Goal: Information Seeking & Learning: Learn about a topic

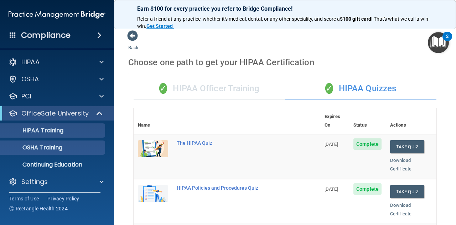
scroll to position [178, 0]
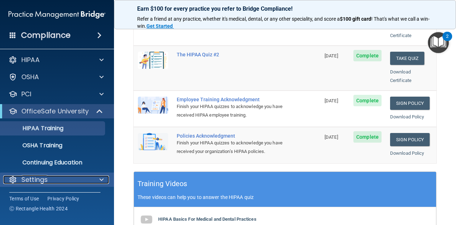
click at [98, 176] on div at bounding box center [101, 179] width 18 height 9
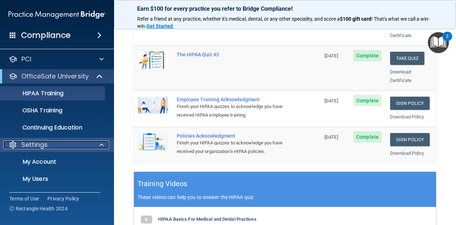
scroll to position [67, 0]
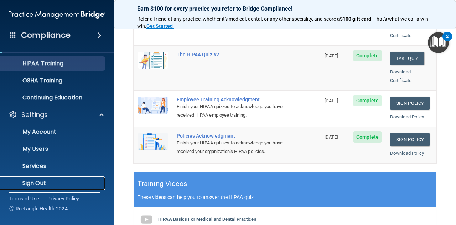
click at [83, 182] on p "Sign Out" at bounding box center [53, 182] width 97 height 7
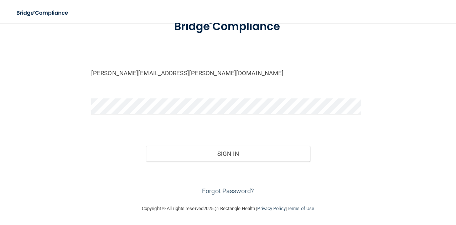
scroll to position [53, 0]
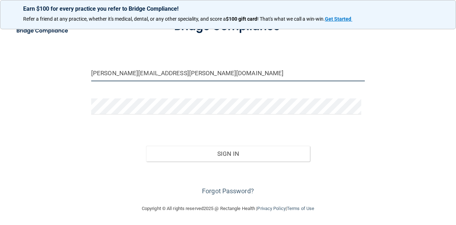
click at [188, 77] on input "[PERSON_NAME][EMAIL_ADDRESS][PERSON_NAME][DOMAIN_NAME]" at bounding box center [228, 73] width 274 height 16
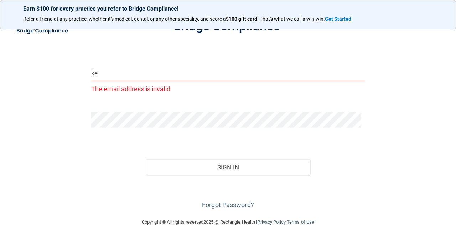
type input "[EMAIL_ADDRESS][DOMAIN_NAME]"
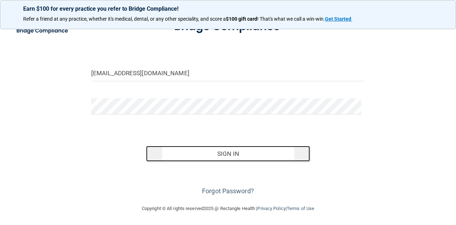
click at [183, 151] on button "Sign In" at bounding box center [228, 154] width 164 height 16
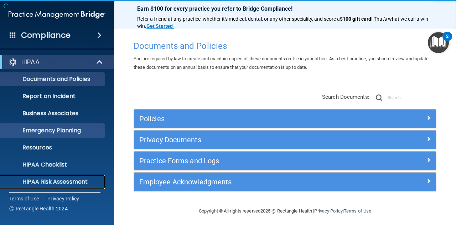
click at [99, 182] on p "HIPAA Risk Assessment" at bounding box center [53, 181] width 97 height 7
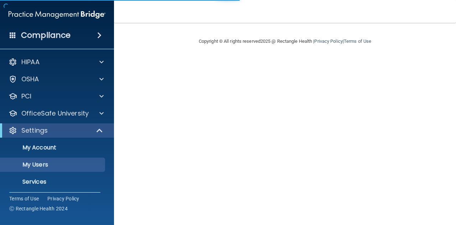
select select "20"
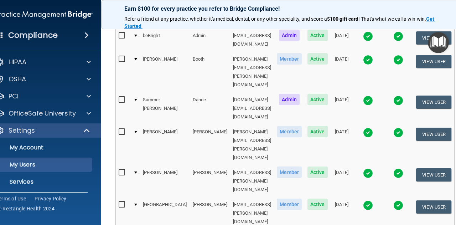
scroll to position [107, 0]
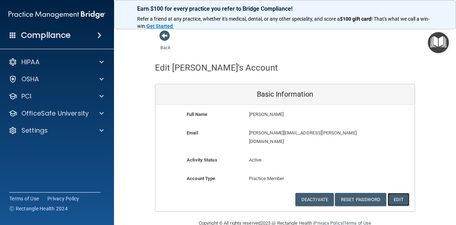
click at [399, 193] on button "Edit" at bounding box center [398, 199] width 22 height 13
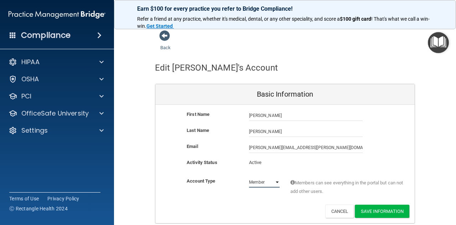
click at [265, 180] on select "Admin Member" at bounding box center [264, 182] width 31 height 11
select select "practice_admin"
click at [249, 177] on select "Admin Member" at bounding box center [264, 182] width 31 height 11
click at [380, 215] on button "Save Information" at bounding box center [382, 210] width 54 height 13
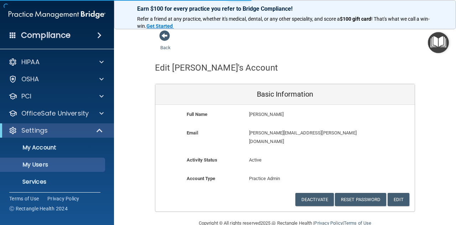
select select "20"
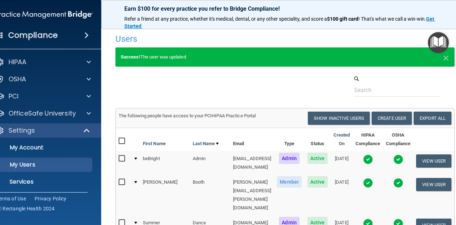
click at [119, 139] on input "checkbox" at bounding box center [123, 141] width 8 height 6
checkbox input "true"
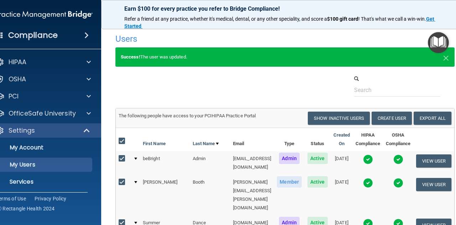
checkbox input "true"
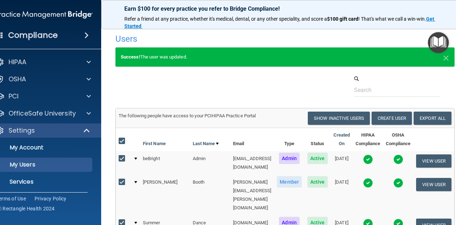
checkbox input "true"
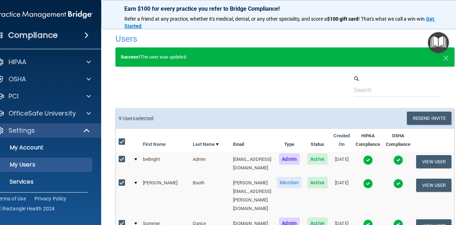
click at [119, 140] on input "checkbox" at bounding box center [123, 142] width 8 height 6
checkbox input "false"
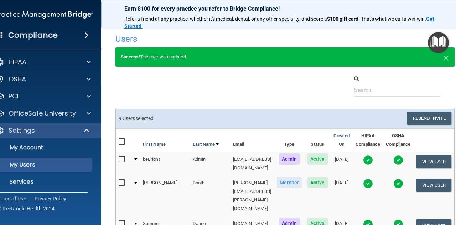
checkbox input "false"
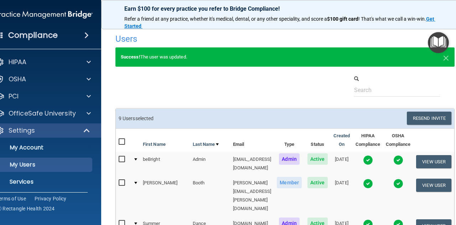
checkbox input "false"
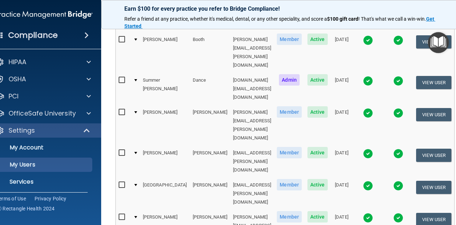
scroll to position [107, 0]
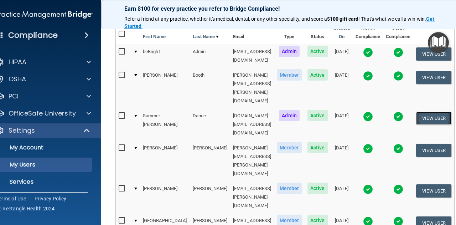
click at [441, 111] on button "View User" at bounding box center [433, 117] width 35 height 13
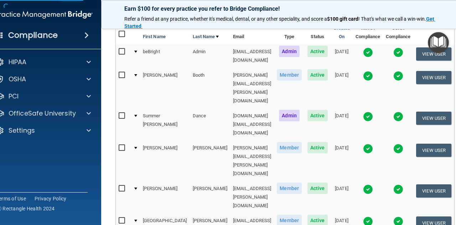
scroll to position [6, 0]
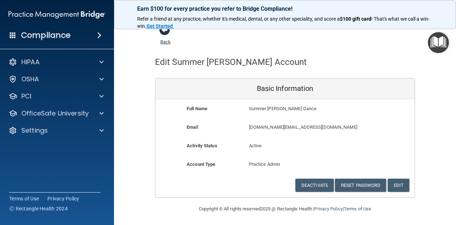
click at [164, 32] on span at bounding box center [164, 30] width 11 height 11
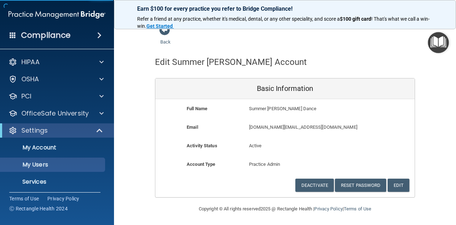
scroll to position [193, 0]
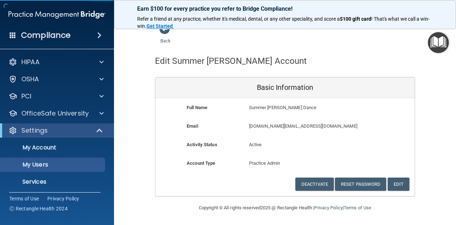
select select "20"
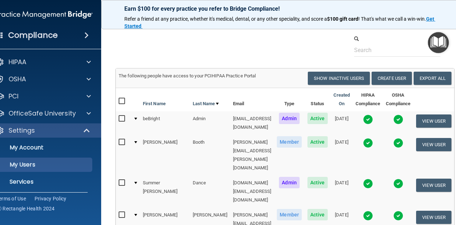
scroll to position [51, 0]
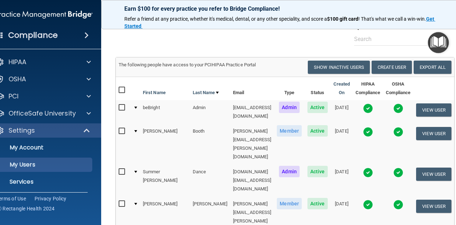
click at [119, 106] on input "checkbox" at bounding box center [123, 108] width 8 height 6
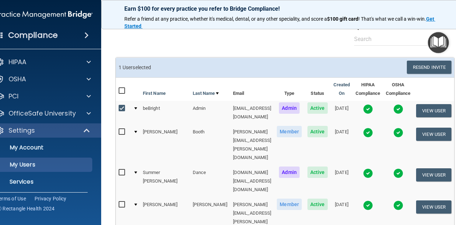
click at [119, 107] on input "checkbox" at bounding box center [123, 108] width 8 height 6
checkbox input "false"
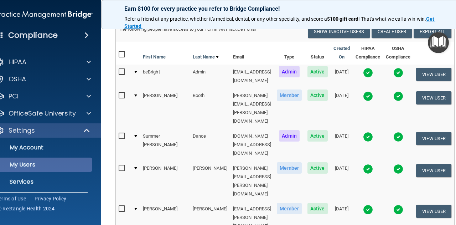
scroll to position [19, 0]
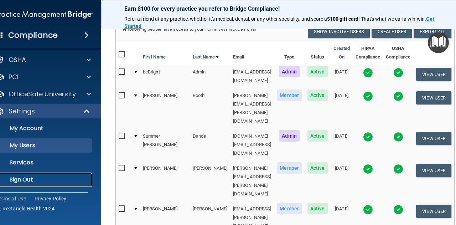
click at [55, 181] on p "Sign Out" at bounding box center [40, 179] width 97 height 7
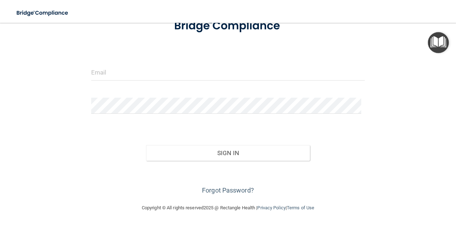
scroll to position [53, 0]
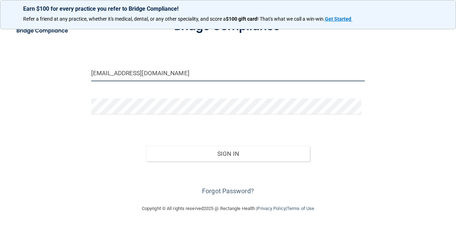
click at [164, 75] on input "[EMAIL_ADDRESS][DOMAIN_NAME]" at bounding box center [228, 73] width 274 height 16
type input "[PERSON_NAME][EMAIL_ADDRESS][PERSON_NAME][DOMAIN_NAME]"
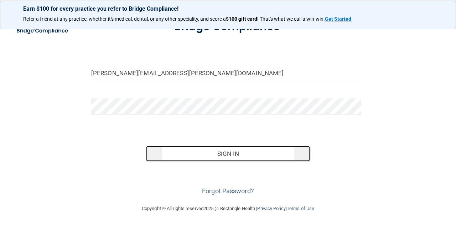
click at [184, 151] on button "Sign In" at bounding box center [228, 154] width 164 height 16
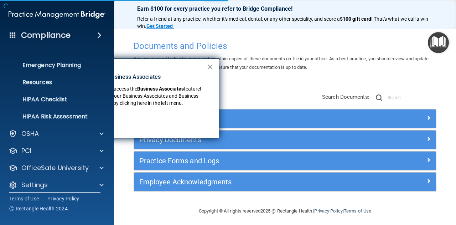
scroll to position [71, 0]
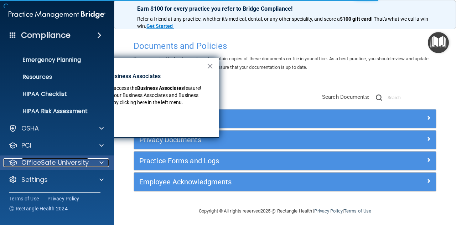
click at [98, 162] on div at bounding box center [101, 162] width 18 height 9
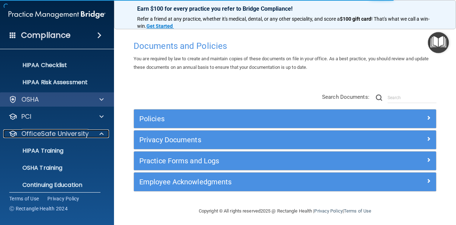
scroll to position [122, 0]
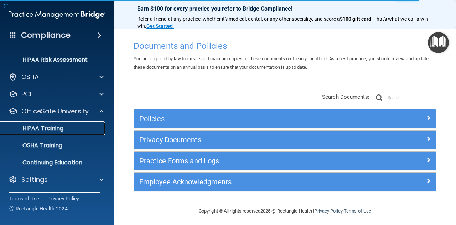
click at [71, 129] on div "HIPAA Training" at bounding box center [53, 128] width 97 height 7
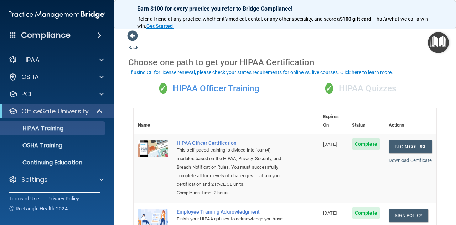
click at [363, 92] on div "✓ HIPAA Quizzes" at bounding box center [360, 88] width 151 height 21
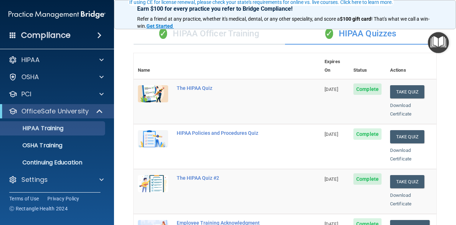
scroll to position [71, 0]
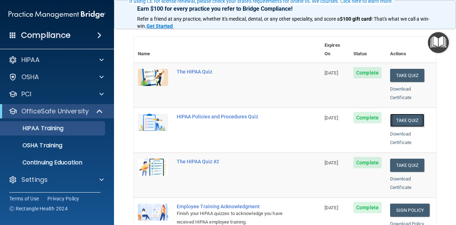
click at [399, 114] on button "Take Quiz" at bounding box center [407, 120] width 34 height 13
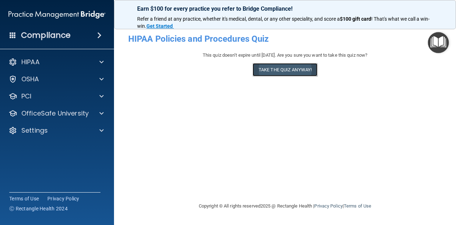
click at [274, 69] on button "Take the quiz anyway!" at bounding box center [284, 69] width 65 height 13
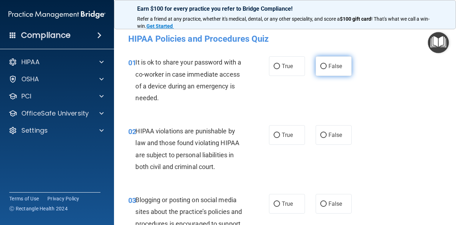
click at [321, 61] on label "False" at bounding box center [334, 66] width 36 height 20
click at [321, 64] on input "False" at bounding box center [323, 66] width 6 height 5
radio input "true"
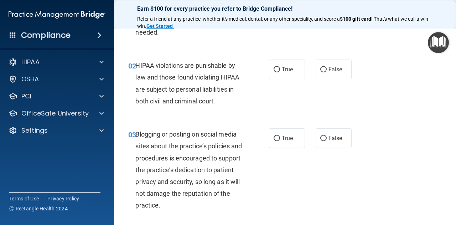
scroll to position [65, 0]
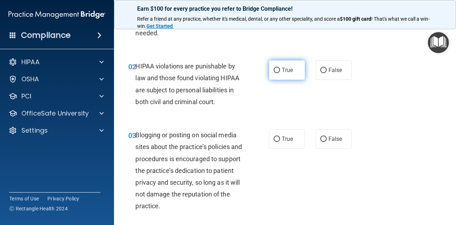
click at [282, 69] on span "True" at bounding box center [287, 70] width 11 height 7
click at [280, 69] on input "True" at bounding box center [277, 70] width 6 height 5
radio input "true"
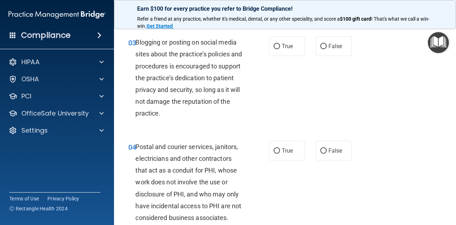
scroll to position [158, 0]
click at [320, 43] on input "False" at bounding box center [323, 45] width 6 height 5
radio input "true"
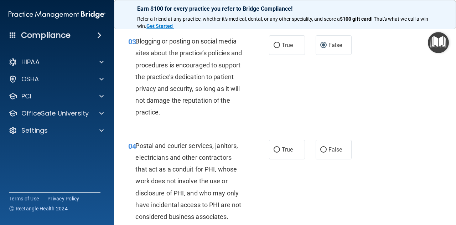
scroll to position [247, 0]
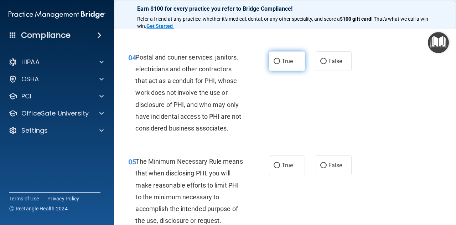
click at [278, 59] on label "True" at bounding box center [287, 61] width 36 height 20
click at [278, 59] on input "True" at bounding box center [277, 61] width 6 height 5
radio input "true"
click at [328, 62] on span "False" at bounding box center [335, 61] width 14 height 7
click at [327, 62] on input "False" at bounding box center [323, 61] width 6 height 5
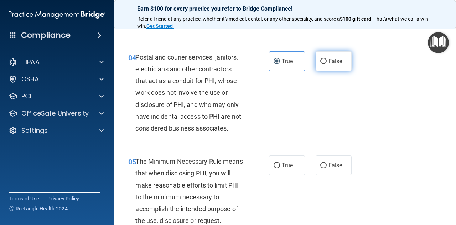
radio input "true"
radio input "false"
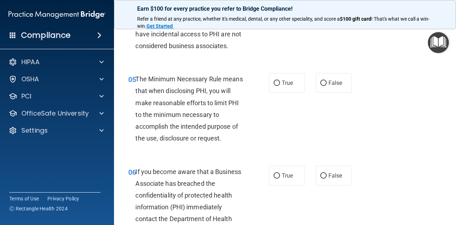
scroll to position [338, 0]
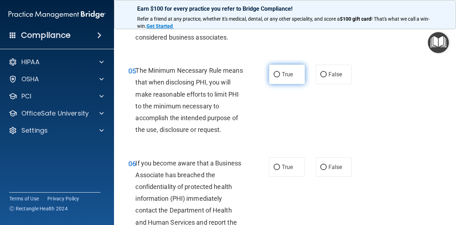
click at [292, 74] on label "True" at bounding box center [287, 74] width 36 height 20
click at [280, 74] on input "True" at bounding box center [277, 74] width 6 height 5
radio input "true"
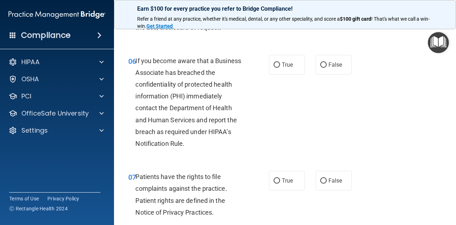
scroll to position [446, 0]
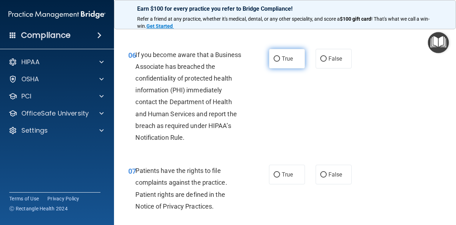
click at [274, 56] on input "True" at bounding box center [277, 58] width 6 height 5
radio input "true"
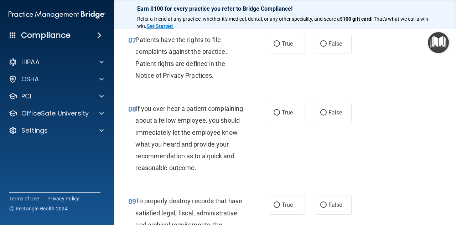
scroll to position [577, 0]
click at [274, 38] on label "True" at bounding box center [287, 43] width 36 height 20
click at [274, 41] on input "True" at bounding box center [277, 43] width 6 height 5
radio input "true"
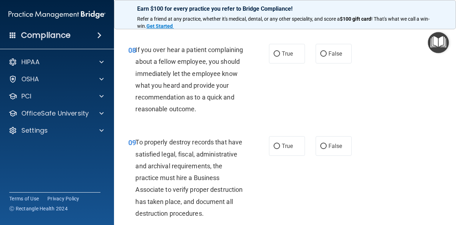
scroll to position [636, 0]
click at [325, 58] on label "False" at bounding box center [334, 53] width 36 height 20
click at [325, 56] on input "False" at bounding box center [323, 53] width 6 height 5
radio input "true"
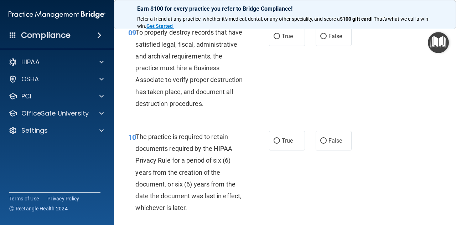
scroll to position [745, 0]
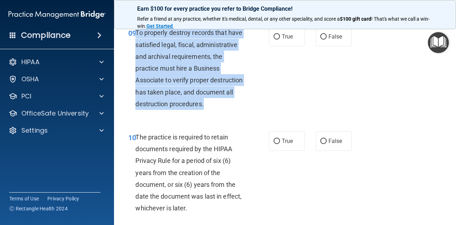
drag, startPoint x: 173, startPoint y: 126, endPoint x: 135, endPoint y: 47, distance: 87.9
click at [135, 47] on div "To properly destroy records that have satisfied legal, fiscal, administrative a…" at bounding box center [192, 68] width 114 height 83
copy span "To properly destroy records that have satisfied legal, fiscal, administrative a…"
click at [270, 101] on div "09 To properly destroy records that have satisfied legal, fiscal, administrativ…" at bounding box center [199, 70] width 162 height 87
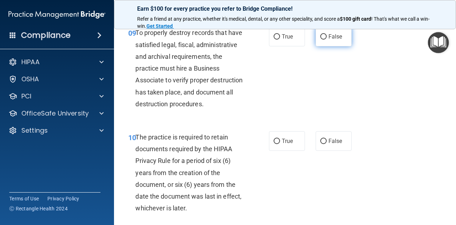
click at [328, 40] on span "False" at bounding box center [335, 36] width 14 height 7
click at [326, 40] on input "False" at bounding box center [323, 36] width 6 height 5
radio input "true"
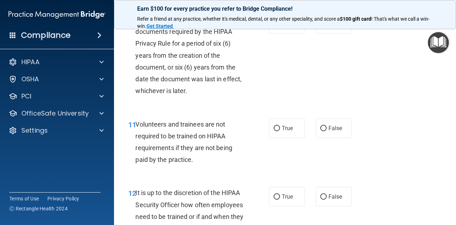
scroll to position [862, 0]
click at [276, 26] on input "True" at bounding box center [277, 23] width 6 height 5
radio input "true"
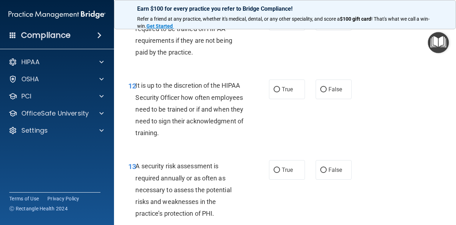
scroll to position [969, 0]
click at [329, 30] on label "False" at bounding box center [334, 21] width 36 height 20
click at [327, 24] on input "False" at bounding box center [323, 20] width 6 height 5
radio input "true"
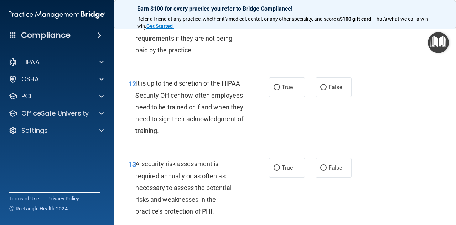
scroll to position [972, 0]
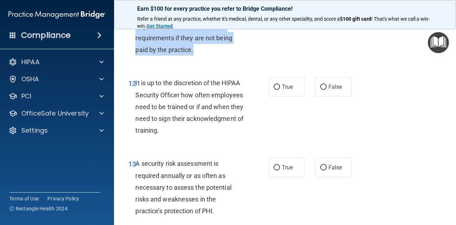
drag, startPoint x: 198, startPoint y: 72, endPoint x: 137, endPoint y: 39, distance: 68.7
click at [137, 39] on div "Volunteers and trainees are not required to be trained on HIPAA requirements if…" at bounding box center [192, 32] width 114 height 47
click at [137, 39] on span "Volunteers and trainees are not required to be trained on HIPAA requirements if…" at bounding box center [183, 32] width 97 height 43
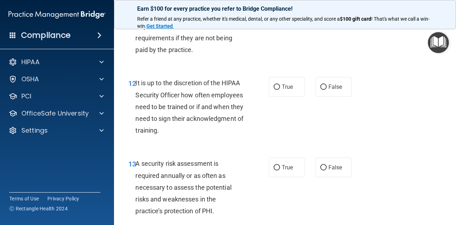
drag, startPoint x: 137, startPoint y: 37, endPoint x: 142, endPoint y: 42, distance: 6.6
click at [142, 42] on div "Volunteers and trainees are not required to be trained on HIPAA requirements if…" at bounding box center [192, 32] width 114 height 47
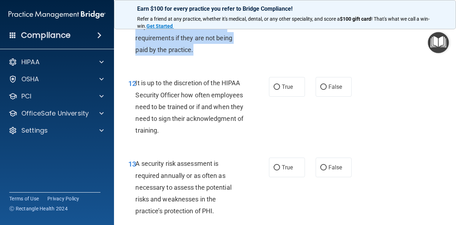
drag, startPoint x: 200, startPoint y: 71, endPoint x: 135, endPoint y: 37, distance: 73.4
click at [135, 37] on div "Volunteers and trainees are not required to be trained on HIPAA requirements if…" at bounding box center [192, 32] width 114 height 47
copy span "Volunteers and trainees are not required to be trained on HIPAA requirements if…"
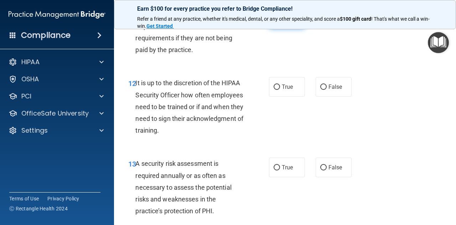
click at [299, 28] on label "True" at bounding box center [287, 19] width 36 height 20
click at [280, 21] on input "True" at bounding box center [277, 18] width 6 height 5
radio input "true"
click at [335, 22] on span "False" at bounding box center [335, 18] width 14 height 7
click at [327, 21] on input "False" at bounding box center [323, 18] width 6 height 5
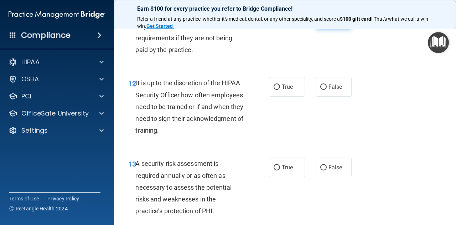
radio input "true"
radio input "false"
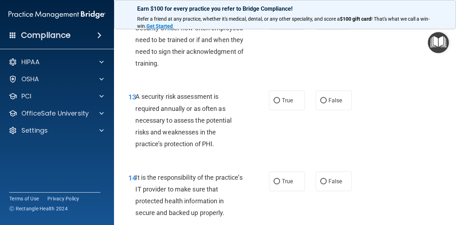
scroll to position [1039, 0]
click at [333, 23] on span "False" at bounding box center [335, 19] width 14 height 7
click at [327, 22] on input "False" at bounding box center [323, 19] width 6 height 5
radio input "true"
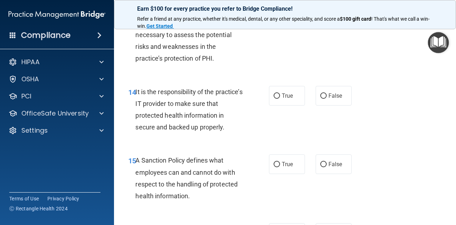
scroll to position [1124, 0]
click at [272, 25] on label "True" at bounding box center [287, 15] width 36 height 20
click at [274, 18] on input "True" at bounding box center [277, 15] width 6 height 5
radio input "true"
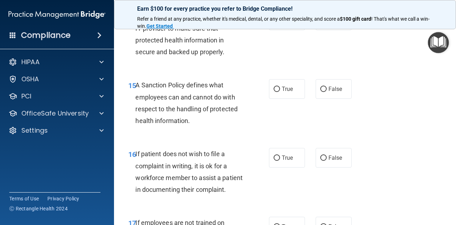
scroll to position [1199, 0]
click at [274, 24] on input "True" at bounding box center [277, 21] width 6 height 5
radio input "true"
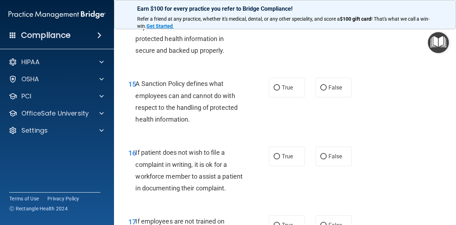
scroll to position [1200, 0]
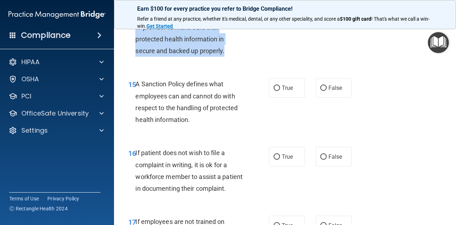
drag, startPoint x: 224, startPoint y: 74, endPoint x: 136, endPoint y: 38, distance: 95.0
click at [136, 38] on span "It is the responsibility of the practice’s IT provider to make sure that protec…" at bounding box center [188, 33] width 107 height 43
drag, startPoint x: 135, startPoint y: 38, endPoint x: 230, endPoint y: 80, distance: 103.5
click at [230, 57] on div "It is the responsibility of the practice’s IT provider to make sure that protec…" at bounding box center [192, 33] width 114 height 47
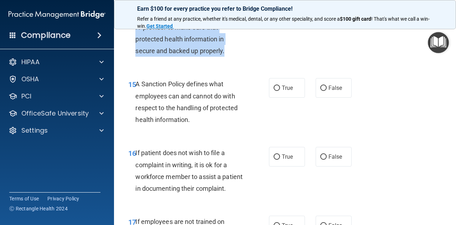
copy span "It is the responsibility of the practice’s IT provider to make sure that protec…"
click at [243, 57] on div "It is the responsibility of the practice’s IT provider to make sure that protec…" at bounding box center [192, 33] width 114 height 47
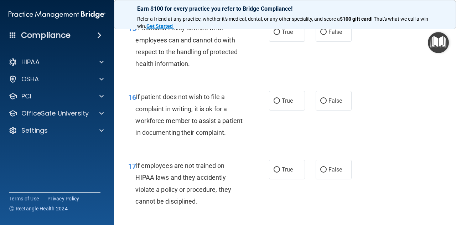
scroll to position [1257, 0]
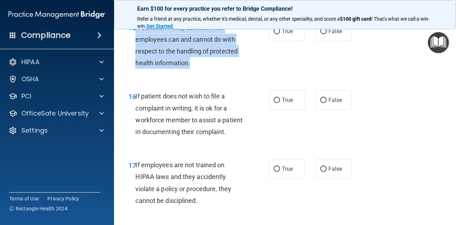
drag, startPoint x: 199, startPoint y: 91, endPoint x: 136, endPoint y: 53, distance: 73.0
click at [136, 53] on div "A Sanction Policy defines what employees can and cannot do with respect to the …" at bounding box center [192, 44] width 114 height 47
copy span "A Sanction Policy defines what employees can and cannot do with respect to the …"
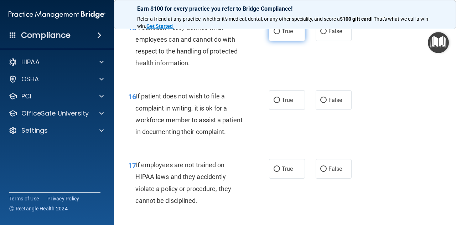
click at [269, 41] on label "True" at bounding box center [287, 31] width 36 height 20
click at [274, 34] on input "True" at bounding box center [277, 31] width 6 height 5
radio input "true"
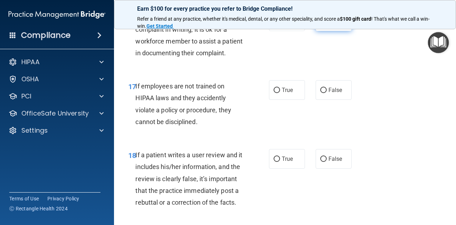
click at [320, 24] on input "False" at bounding box center [323, 21] width 6 height 5
radio input "true"
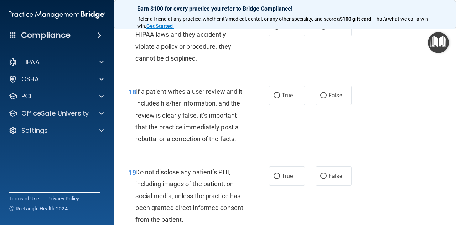
scroll to position [1405, 0]
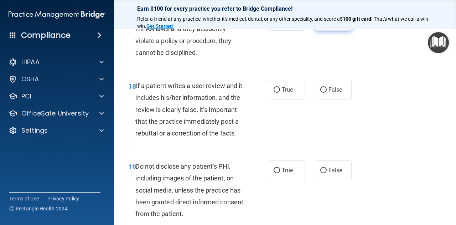
click at [338, 24] on span "False" at bounding box center [335, 20] width 14 height 7
click at [327, 24] on input "False" at bounding box center [323, 21] width 6 height 5
radio input "true"
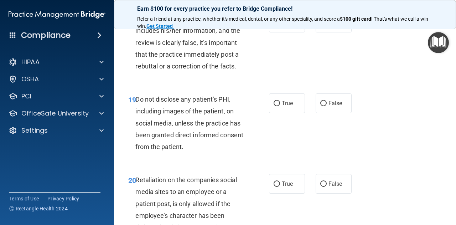
scroll to position [1475, 0]
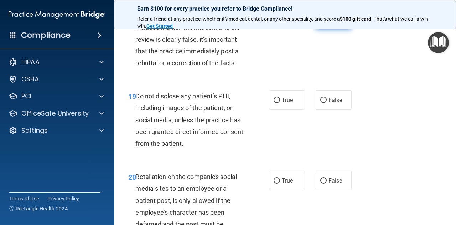
click at [323, 29] on label "False" at bounding box center [334, 20] width 36 height 20
click at [323, 22] on input "False" at bounding box center [323, 19] width 6 height 5
radio input "true"
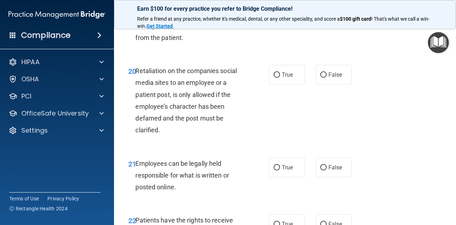
scroll to position [1581, 0]
radio input "true"
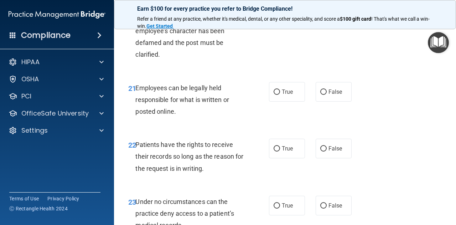
scroll to position [1641, 0]
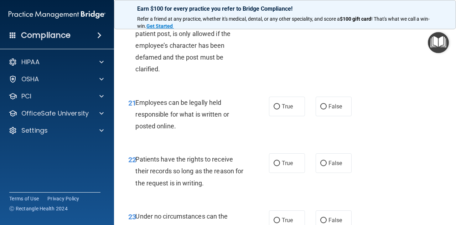
click at [320, 17] on input "False" at bounding box center [323, 13] width 6 height 5
radio input "true"
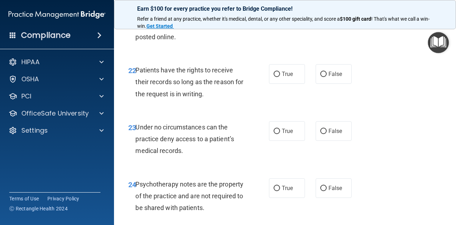
scroll to position [1736, 0]
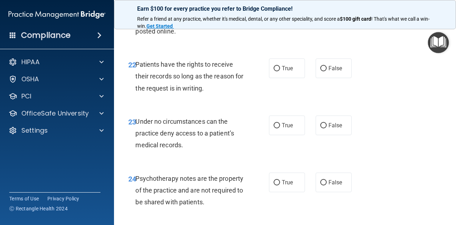
click at [270, 21] on label "True" at bounding box center [287, 12] width 36 height 20
click at [274, 15] on input "True" at bounding box center [277, 11] width 6 height 5
radio input "true"
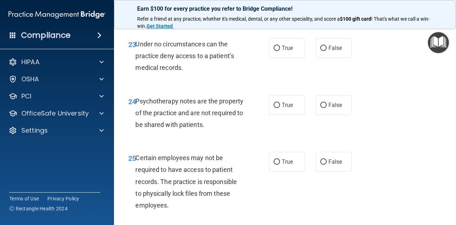
scroll to position [1814, 0]
radio input "true"
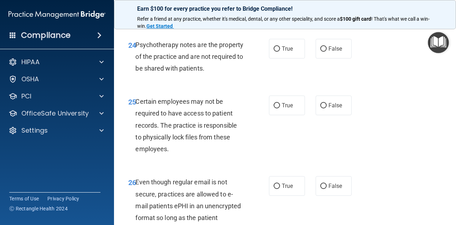
scroll to position [1870, 0]
radio input "true"
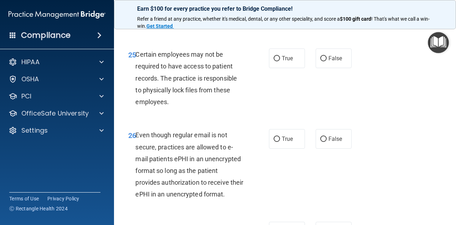
scroll to position [1917, 0]
drag, startPoint x: 242, startPoint y: 64, endPoint x: 135, endPoint y: 46, distance: 108.3
click at [135, 27] on div "Psychotherapy notes are the property of the practice and are not required to be…" at bounding box center [192, 9] width 114 height 36
copy span "Psychotherapy notes are the property of the practice and are not required to be…"
click at [183, 40] on div "24 Psychotherapy notes are the property of the practice and are not required to…" at bounding box center [285, 11] width 324 height 57
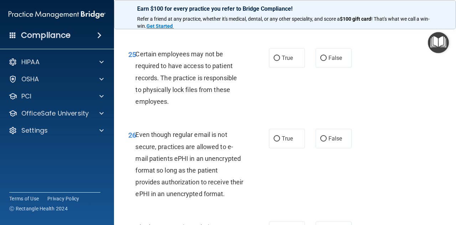
click at [296, 11] on label "True" at bounding box center [287, 1] width 36 height 20
click at [280, 4] on input "True" at bounding box center [277, 1] width 6 height 5
radio input "true"
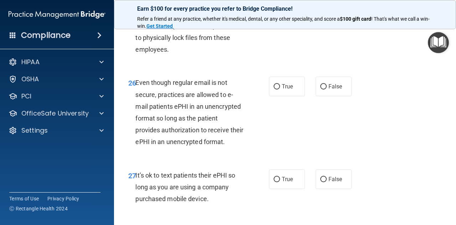
scroll to position [1969, 0]
click at [283, 9] on span "True" at bounding box center [287, 5] width 11 height 7
click at [280, 9] on input "True" at bounding box center [277, 5] width 6 height 5
radio input "true"
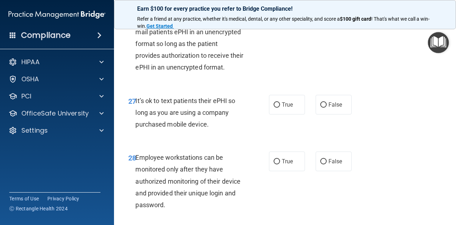
scroll to position [2044, 0]
click at [276, 21] on label "True" at bounding box center [287, 12] width 36 height 20
click at [276, 15] on input "True" at bounding box center [277, 11] width 6 height 5
radio input "true"
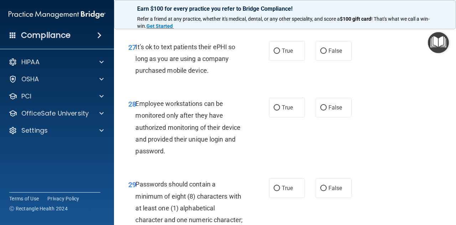
scroll to position [2099, 0]
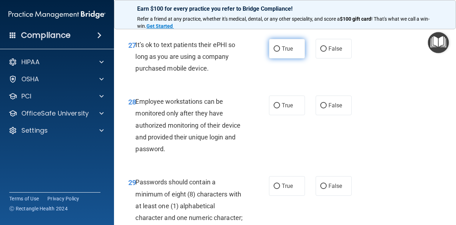
click at [275, 52] on input "True" at bounding box center [277, 48] width 6 height 5
radio input "true"
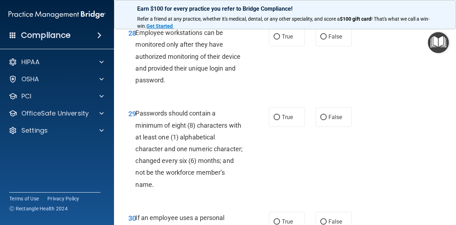
scroll to position [2168, 0]
click at [311, 46] on div "True False" at bounding box center [312, 36] width 87 height 20
click at [320, 39] on input "False" at bounding box center [323, 36] width 6 height 5
radio input "true"
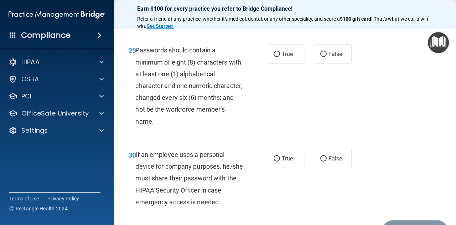
scroll to position [2239, 0]
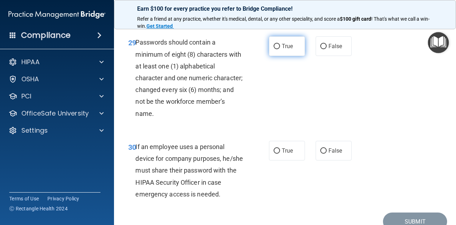
click at [283, 56] on label "True" at bounding box center [287, 46] width 36 height 20
click at [280, 49] on input "True" at bounding box center [277, 46] width 6 height 5
radio input "true"
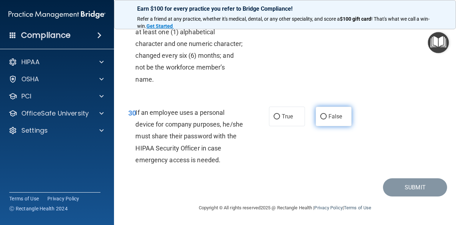
click at [316, 121] on label "False" at bounding box center [334, 116] width 36 height 20
click at [320, 119] on input "False" at bounding box center [323, 116] width 6 height 5
radio input "true"
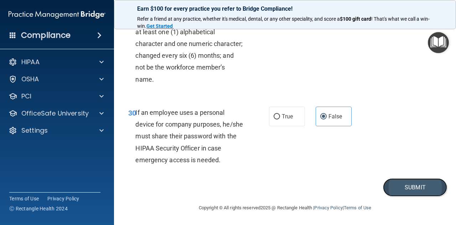
click at [404, 192] on button "Submit" at bounding box center [415, 187] width 64 height 18
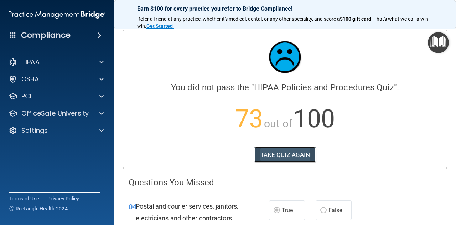
click at [285, 161] on button "TAKE QUIZ AGAIN" at bounding box center [285, 155] width 62 height 16
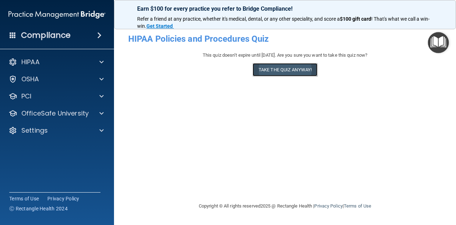
click at [290, 66] on button "Take the quiz anyway!" at bounding box center [284, 69] width 65 height 13
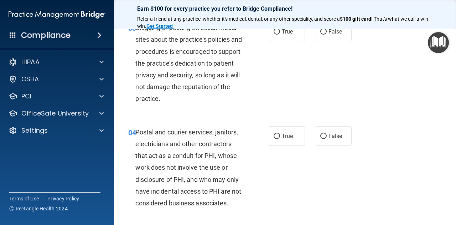
scroll to position [178, 0]
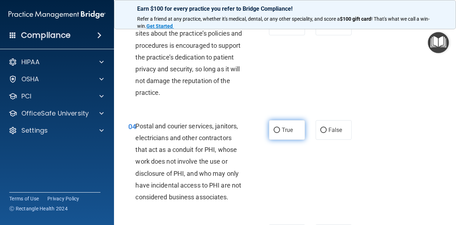
click at [281, 133] on label "True" at bounding box center [287, 130] width 36 height 20
click at [280, 133] on input "True" at bounding box center [277, 129] width 6 height 5
radio input "true"
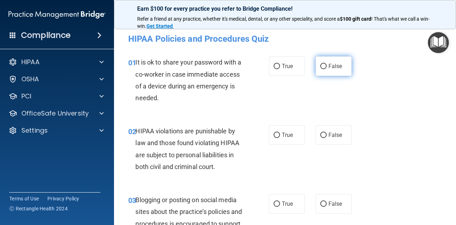
click at [324, 62] on label "False" at bounding box center [334, 66] width 36 height 20
click at [324, 64] on input "False" at bounding box center [323, 66] width 6 height 5
radio input "true"
click at [273, 141] on label "True" at bounding box center [287, 135] width 36 height 20
click at [274, 138] on input "True" at bounding box center [277, 134] width 6 height 5
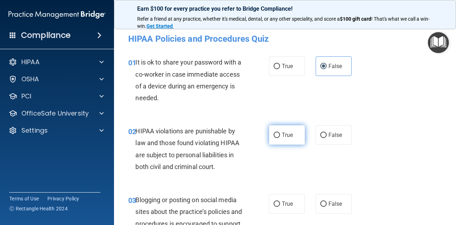
radio input "true"
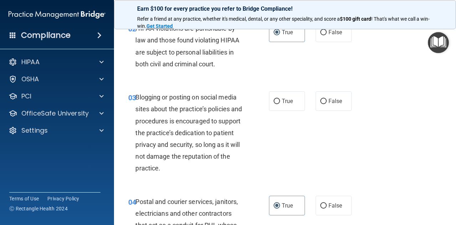
scroll to position [107, 0]
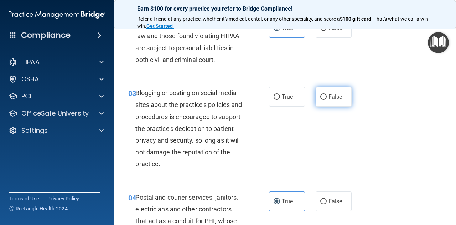
click at [329, 97] on span "False" at bounding box center [335, 96] width 14 height 7
click at [327, 97] on input "False" at bounding box center [323, 96] width 6 height 5
radio input "true"
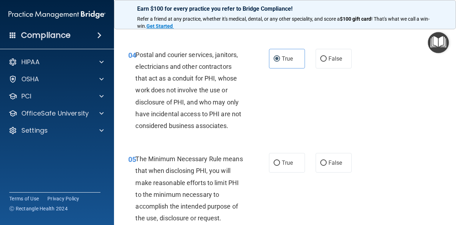
scroll to position [285, 0]
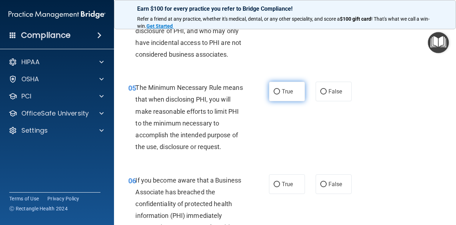
click at [277, 99] on label "True" at bounding box center [287, 92] width 36 height 20
click at [277, 94] on input "True" at bounding box center [277, 91] width 6 height 5
radio input "true"
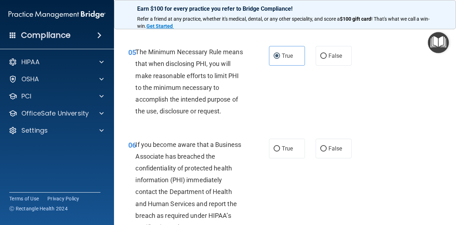
scroll to position [392, 0]
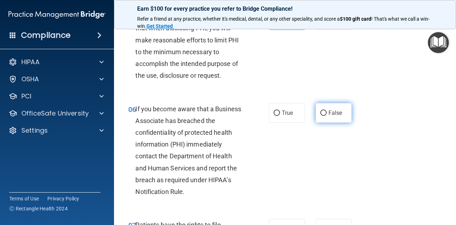
click at [316, 110] on label "False" at bounding box center [334, 113] width 36 height 20
click at [320, 110] on input "False" at bounding box center [323, 112] width 6 height 5
radio input "true"
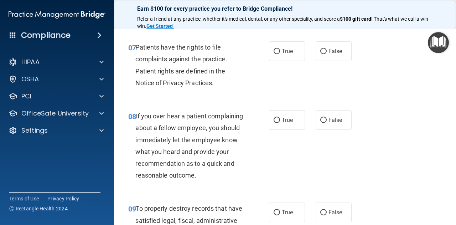
scroll to position [570, 0]
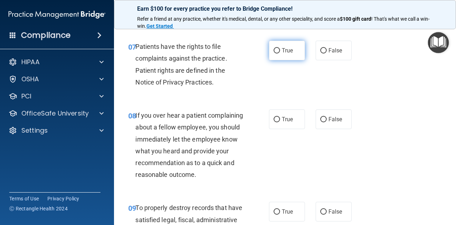
click at [280, 54] on label "True" at bounding box center [287, 51] width 36 height 20
click at [280, 53] on input "True" at bounding box center [277, 50] width 6 height 5
radio input "true"
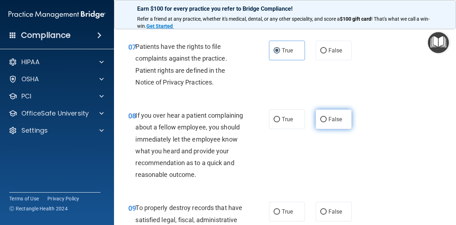
click at [328, 119] on span "False" at bounding box center [335, 119] width 14 height 7
click at [327, 119] on input "False" at bounding box center [323, 119] width 6 height 5
radio input "true"
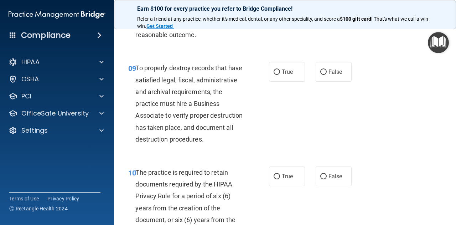
scroll to position [712, 0]
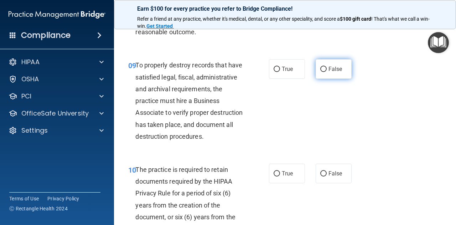
click at [346, 79] on label "False" at bounding box center [334, 69] width 36 height 20
click at [327, 72] on input "False" at bounding box center [323, 69] width 6 height 5
radio input "true"
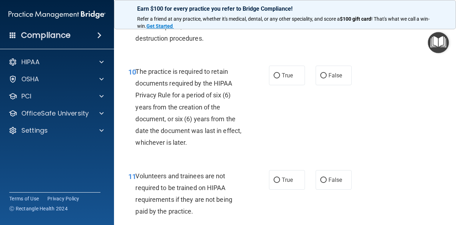
scroll to position [819, 0]
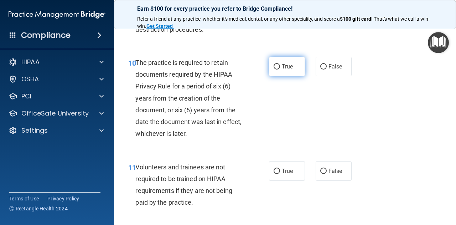
click at [292, 76] on label "True" at bounding box center [287, 67] width 36 height 20
click at [280, 69] on input "True" at bounding box center [277, 66] width 6 height 5
radio input "true"
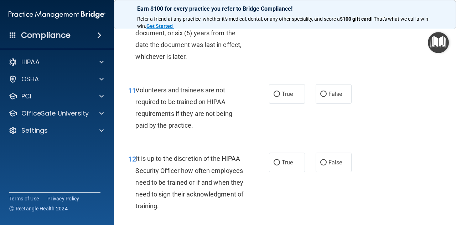
scroll to position [962, 0]
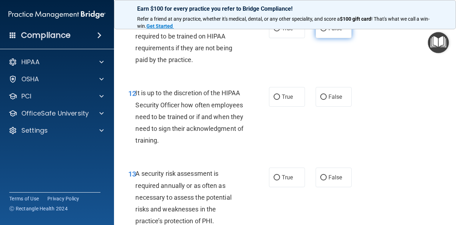
click at [328, 32] on span "False" at bounding box center [335, 28] width 14 height 7
click at [327, 31] on input "False" at bounding box center [323, 28] width 6 height 5
radio input "true"
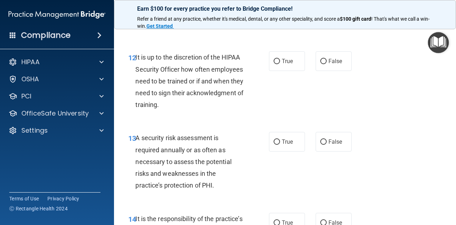
scroll to position [1033, 0]
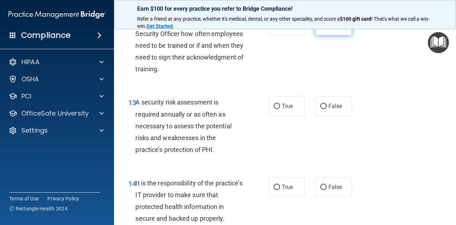
click at [324, 35] on label "False" at bounding box center [334, 26] width 36 height 20
click at [324, 28] on input "False" at bounding box center [323, 25] width 6 height 5
radio input "true"
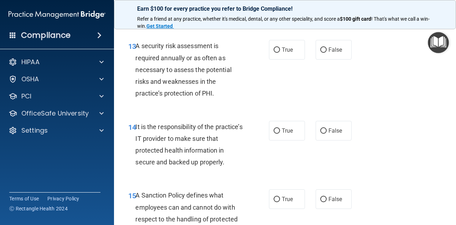
scroll to position [1104, 0]
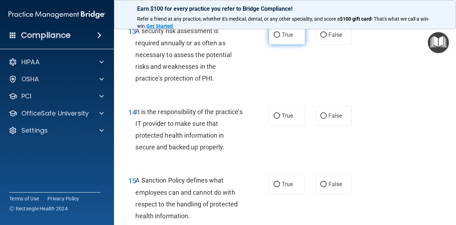
click at [282, 38] on span "True" at bounding box center [287, 34] width 11 height 7
click at [280, 38] on input "True" at bounding box center [277, 34] width 6 height 5
radio input "true"
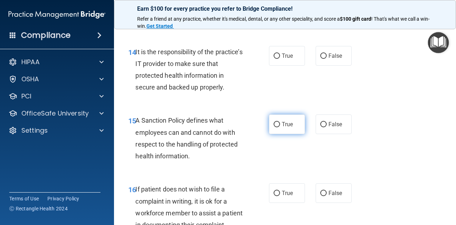
scroll to position [1175, 0]
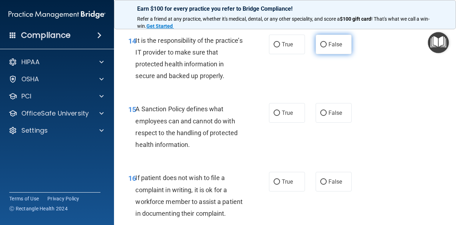
click at [330, 48] on span "False" at bounding box center [335, 44] width 14 height 7
click at [327, 47] on input "False" at bounding box center [323, 44] width 6 height 5
radio input "true"
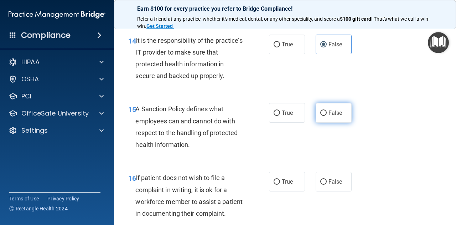
click at [329, 123] on label "False" at bounding box center [334, 113] width 36 height 20
click at [327, 116] on input "False" at bounding box center [323, 112] width 6 height 5
radio input "true"
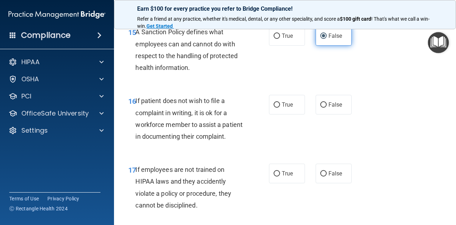
scroll to position [1282, 0]
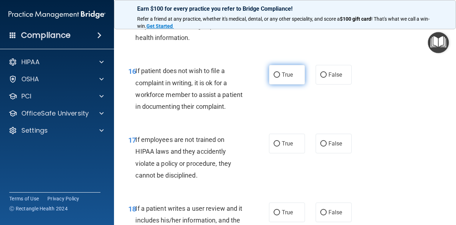
click at [285, 84] on label "True" at bounding box center [287, 75] width 36 height 20
click at [280, 78] on input "True" at bounding box center [277, 74] width 6 height 5
radio input "true"
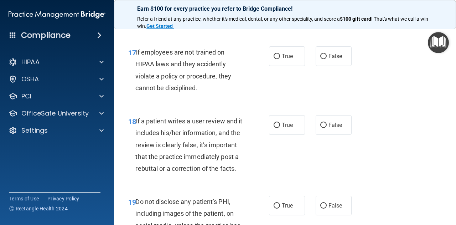
scroll to position [1389, 0]
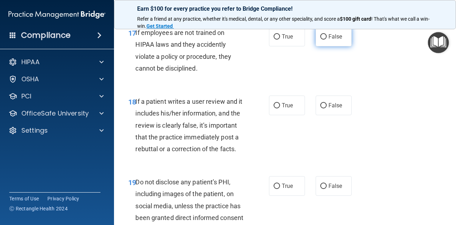
click at [323, 40] on input "False" at bounding box center [323, 36] width 6 height 5
radio input "true"
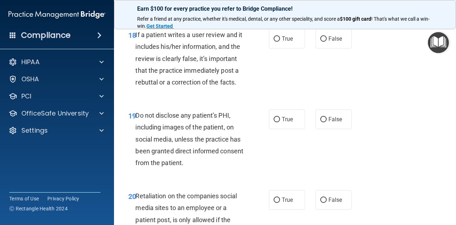
scroll to position [1496, 0]
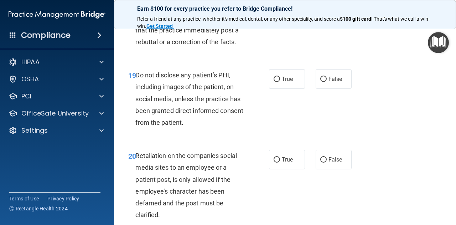
radio input "true"
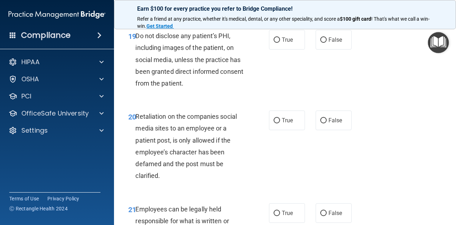
scroll to position [1567, 0]
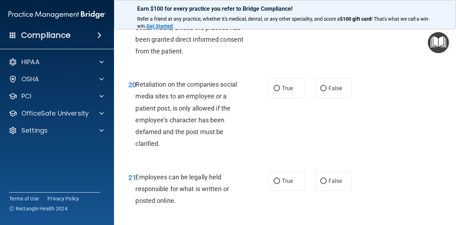
click at [281, 17] on label "True" at bounding box center [287, 8] width 36 height 20
click at [280, 11] on input "True" at bounding box center [277, 7] width 6 height 5
radio input "true"
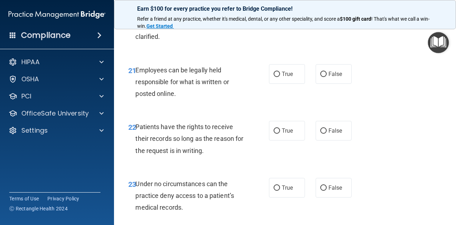
scroll to position [1638, 0]
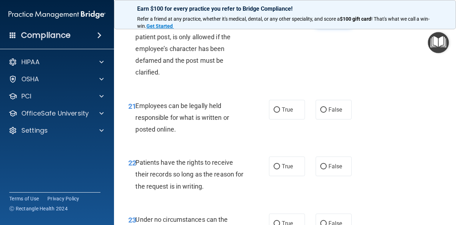
click at [324, 27] on label "False" at bounding box center [334, 17] width 36 height 20
click at [324, 20] on input "False" at bounding box center [323, 17] width 6 height 5
radio input "true"
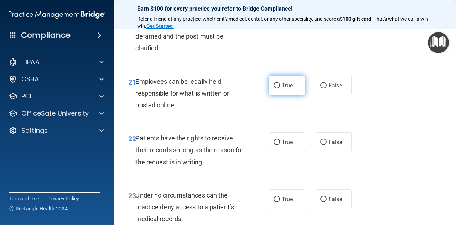
scroll to position [1674, 0]
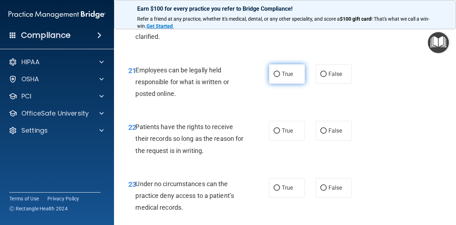
click at [291, 84] on label "True" at bounding box center [287, 74] width 36 height 20
click at [280, 77] on input "True" at bounding box center [277, 74] width 6 height 5
radio input "true"
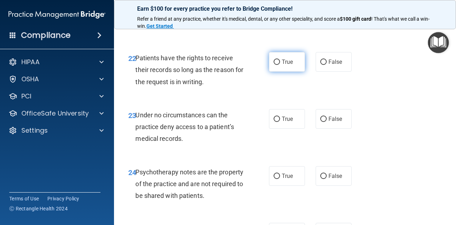
scroll to position [1745, 0]
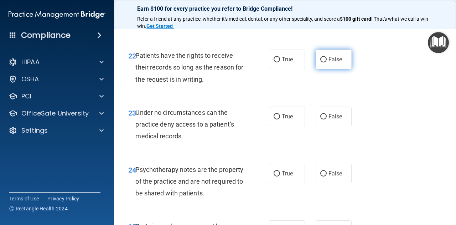
click at [328, 63] on span "False" at bounding box center [335, 59] width 14 height 7
click at [327, 62] on input "False" at bounding box center [323, 59] width 6 height 5
radio input "true"
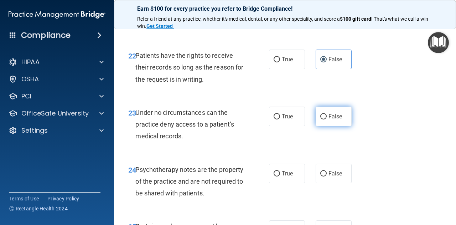
click at [337, 120] on span "False" at bounding box center [335, 116] width 14 height 7
click at [327, 119] on input "False" at bounding box center [323, 116] width 6 height 5
radio input "true"
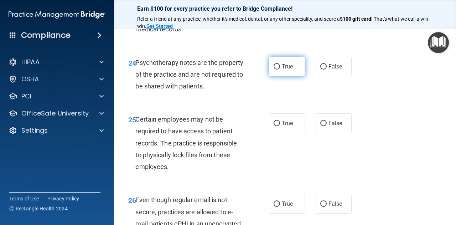
click at [286, 70] on span "True" at bounding box center [287, 66] width 11 height 7
click at [280, 69] on input "True" at bounding box center [277, 66] width 6 height 5
radio input "true"
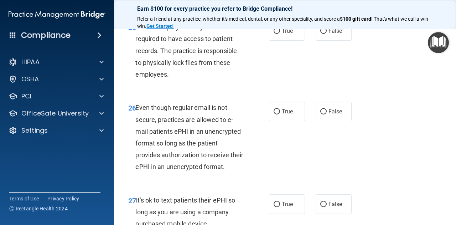
scroll to position [1959, 0]
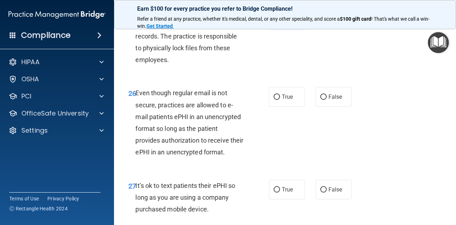
click at [293, 26] on label "True" at bounding box center [287, 16] width 36 height 20
click at [280, 19] on input "True" at bounding box center [277, 16] width 6 height 5
radio input "true"
click at [327, 26] on label "False" at bounding box center [334, 16] width 36 height 20
click at [327, 19] on input "False" at bounding box center [323, 16] width 6 height 5
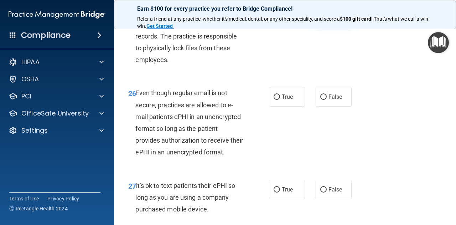
radio input "true"
click at [274, 26] on label "True" at bounding box center [287, 16] width 36 height 20
click at [274, 19] on input "True" at bounding box center [277, 16] width 6 height 5
radio input "true"
radio input "false"
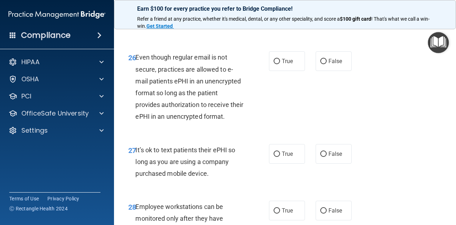
scroll to position [2030, 0]
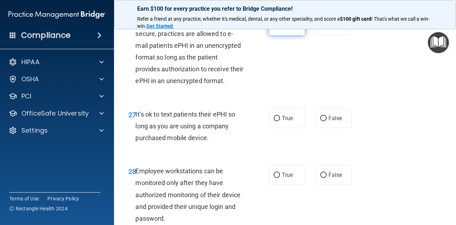
click at [290, 35] on label "True" at bounding box center [287, 26] width 36 height 20
click at [280, 28] on input "True" at bounding box center [277, 25] width 6 height 5
radio input "true"
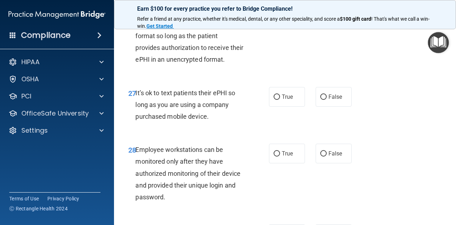
scroll to position [2066, 0]
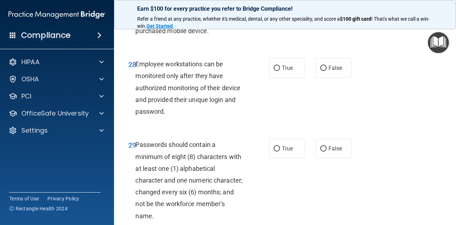
click at [328, 21] on label "False" at bounding box center [334, 11] width 36 height 20
click at [327, 14] on input "False" at bounding box center [323, 11] width 6 height 5
radio input "true"
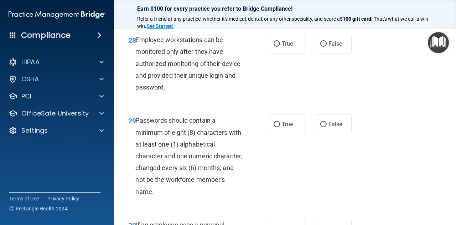
scroll to position [2172, 0]
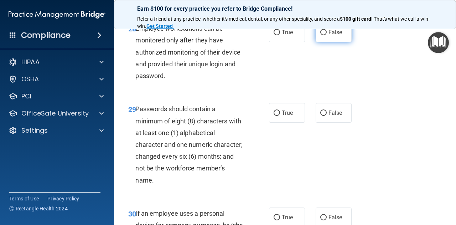
click at [316, 42] on label "False" at bounding box center [334, 32] width 36 height 20
click at [320, 35] on input "False" at bounding box center [323, 32] width 6 height 5
radio input "true"
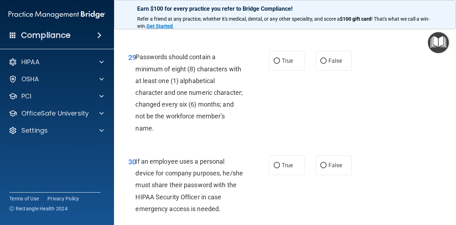
scroll to position [2279, 0]
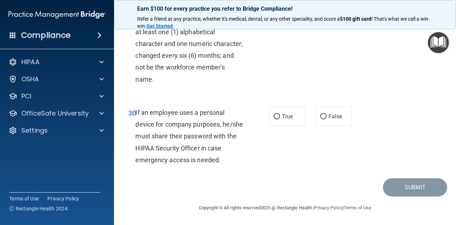
click at [291, 22] on label "True" at bounding box center [287, 12] width 36 height 20
click at [280, 15] on input "True" at bounding box center [277, 12] width 6 height 5
radio input "true"
click at [329, 114] on label "False" at bounding box center [334, 116] width 36 height 20
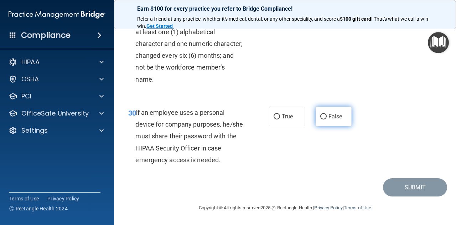
click at [327, 114] on input "False" at bounding box center [323, 116] width 6 height 5
radio input "true"
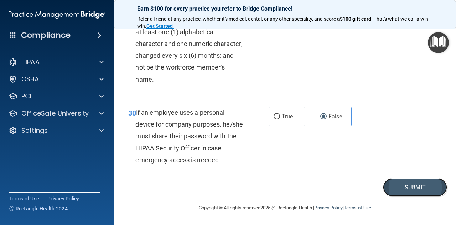
click at [423, 196] on button "Submit" at bounding box center [415, 187] width 64 height 18
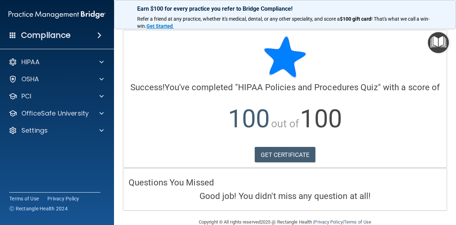
scroll to position [23, 0]
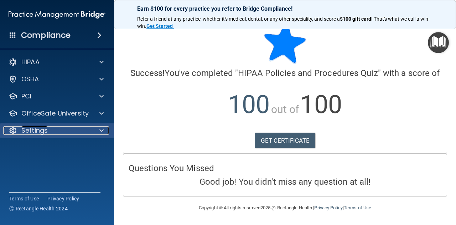
click at [103, 131] on span at bounding box center [101, 130] width 4 height 9
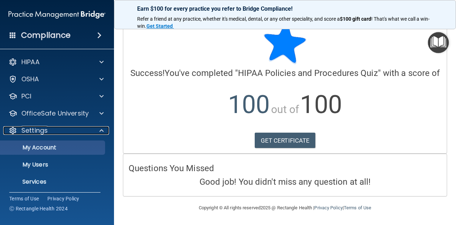
scroll to position [19, 0]
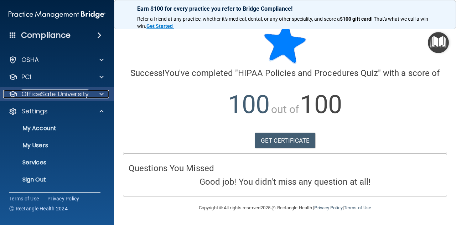
click at [61, 90] on p "OfficeSafe University" at bounding box center [54, 94] width 67 height 9
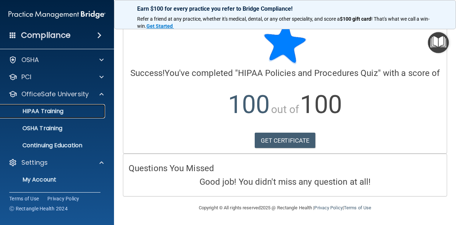
click at [65, 112] on div "HIPAA Training" at bounding box center [53, 111] width 97 height 7
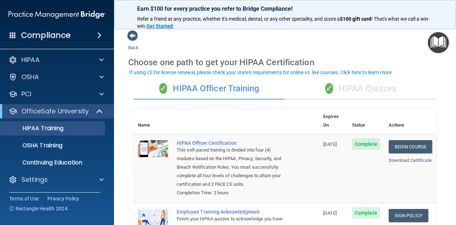
click at [329, 90] on div "✓ HIPAA Quizzes" at bounding box center [360, 88] width 151 height 21
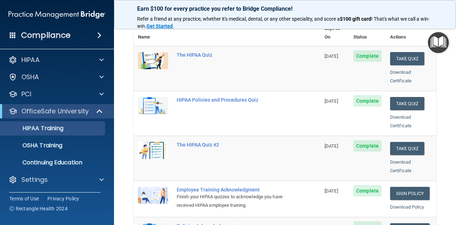
scroll to position [107, 0]
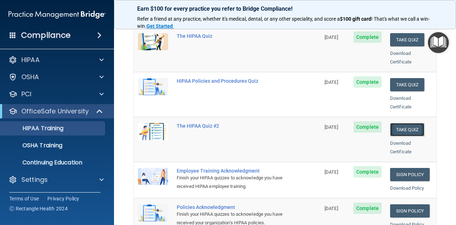
click at [403, 123] on button "Take Quiz" at bounding box center [407, 129] width 34 height 13
